Goal: Task Accomplishment & Management: Manage account settings

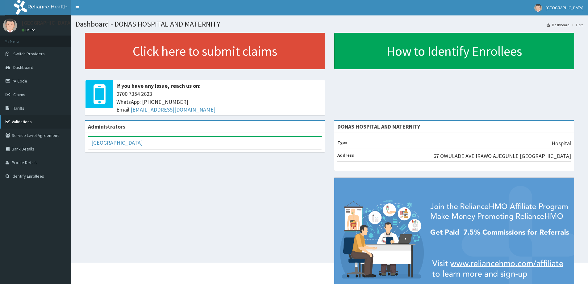
click at [25, 122] on link "Validations" at bounding box center [35, 122] width 71 height 14
click at [23, 93] on span "Claims" at bounding box center [19, 95] width 12 height 6
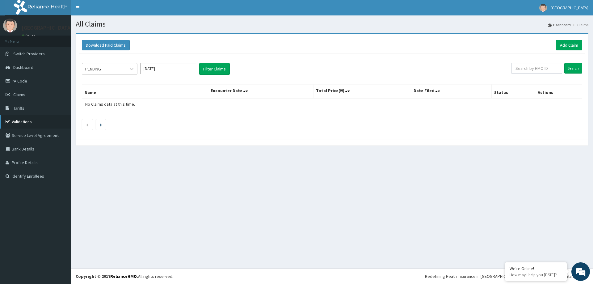
click at [29, 119] on link "Validations" at bounding box center [35, 122] width 71 height 14
click at [579, 6] on span "[GEOGRAPHIC_DATA]" at bounding box center [570, 8] width 38 height 6
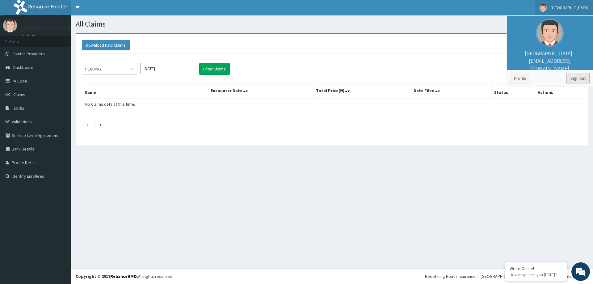
click at [577, 78] on link "Sign out" at bounding box center [577, 78] width 23 height 11
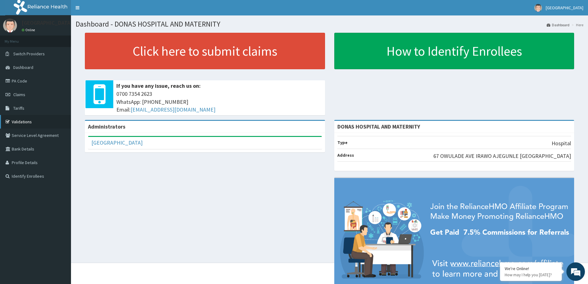
click at [20, 120] on link "Validations" at bounding box center [35, 122] width 71 height 14
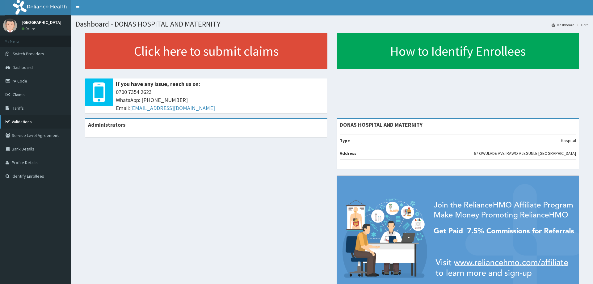
click at [25, 121] on link "Validations" at bounding box center [35, 122] width 71 height 14
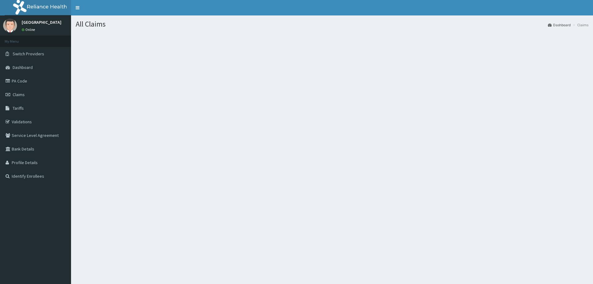
click at [19, 121] on link "Validations" at bounding box center [35, 122] width 71 height 14
